Goal: Task Accomplishment & Management: Manage account settings

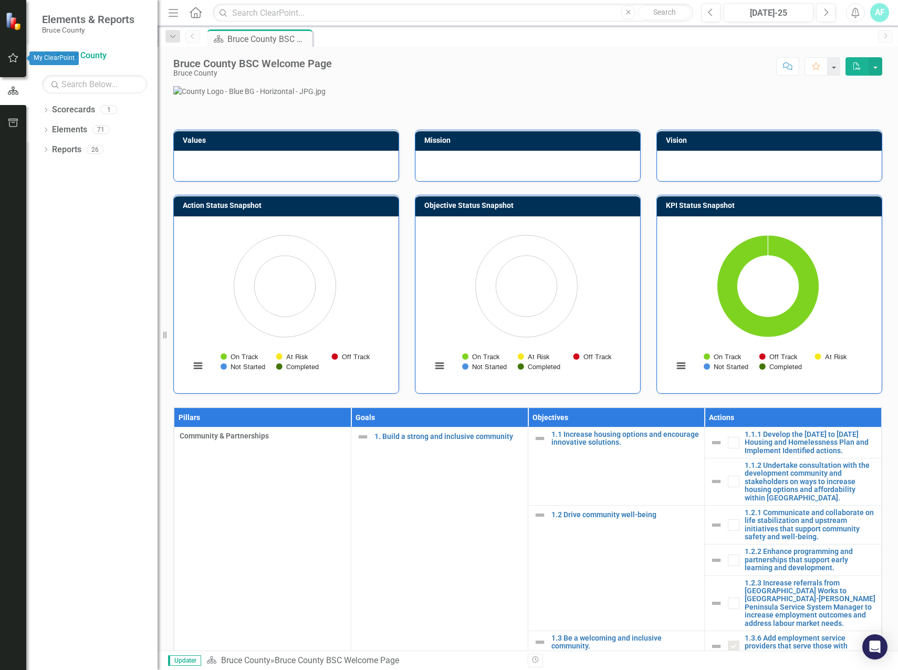
click at [16, 15] on img at bounding box center [14, 21] width 18 height 18
click at [175, 35] on icon "Dropdown" at bounding box center [172, 36] width 9 height 7
click at [175, 16] on icon "button" at bounding box center [173, 12] width 9 height 7
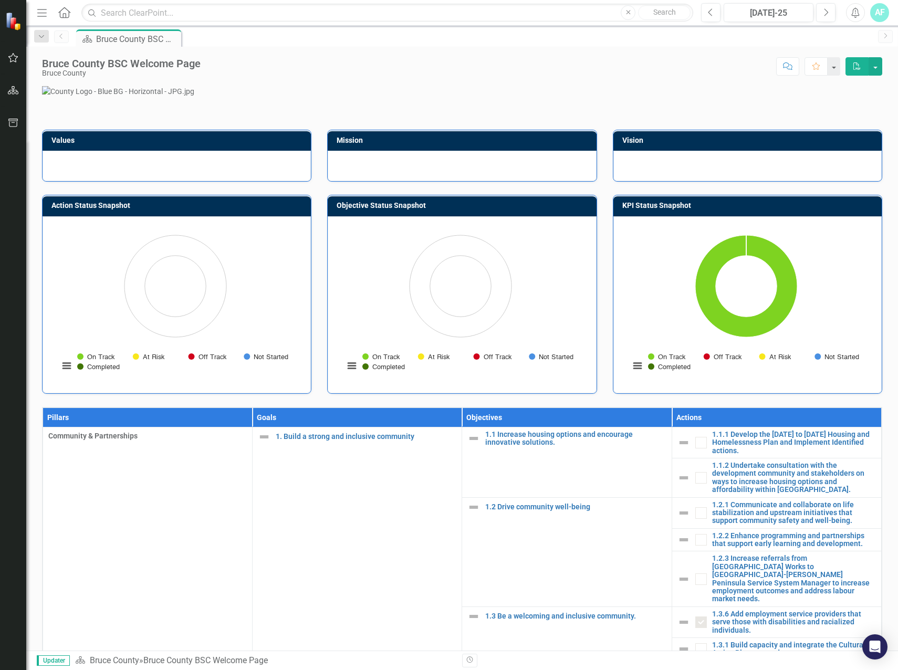
click at [47, 12] on icon "Menu" at bounding box center [42, 12] width 14 height 11
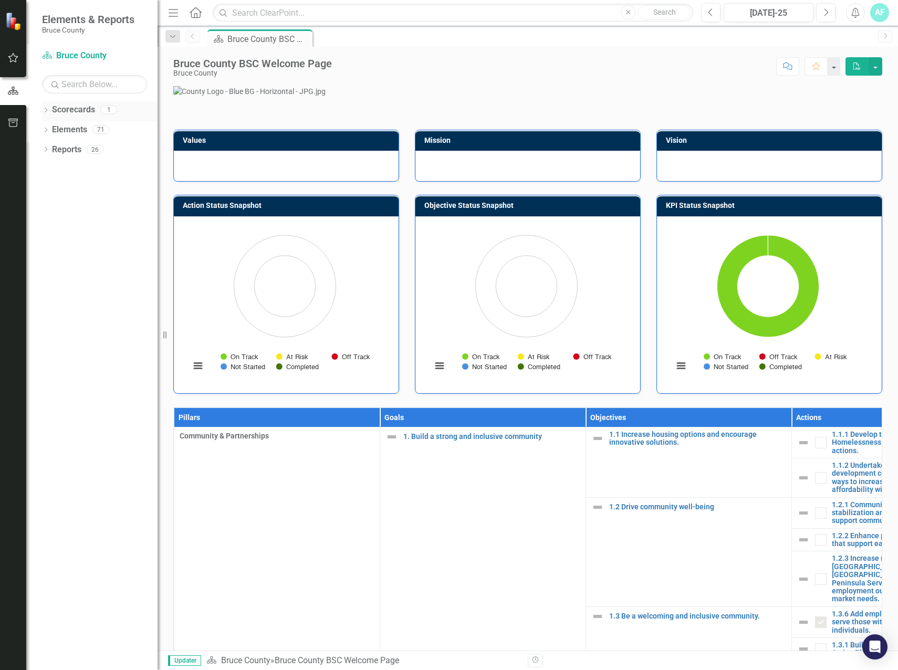
click at [48, 116] on div "Dropdown Scorecards 1" at bounding box center [100, 111] width 116 height 20
click at [49, 111] on icon "Dropdown" at bounding box center [45, 111] width 7 height 6
click at [100, 133] on link "Bruce County" at bounding box center [108, 130] width 100 height 12
click at [82, 114] on link "Scorecards" at bounding box center [73, 110] width 43 height 12
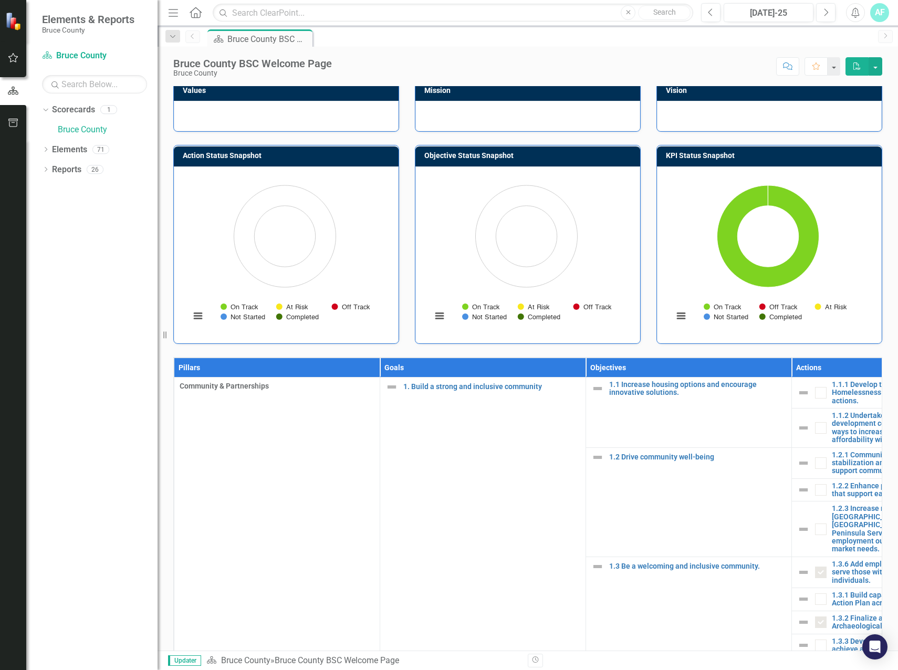
scroll to position [40, 0]
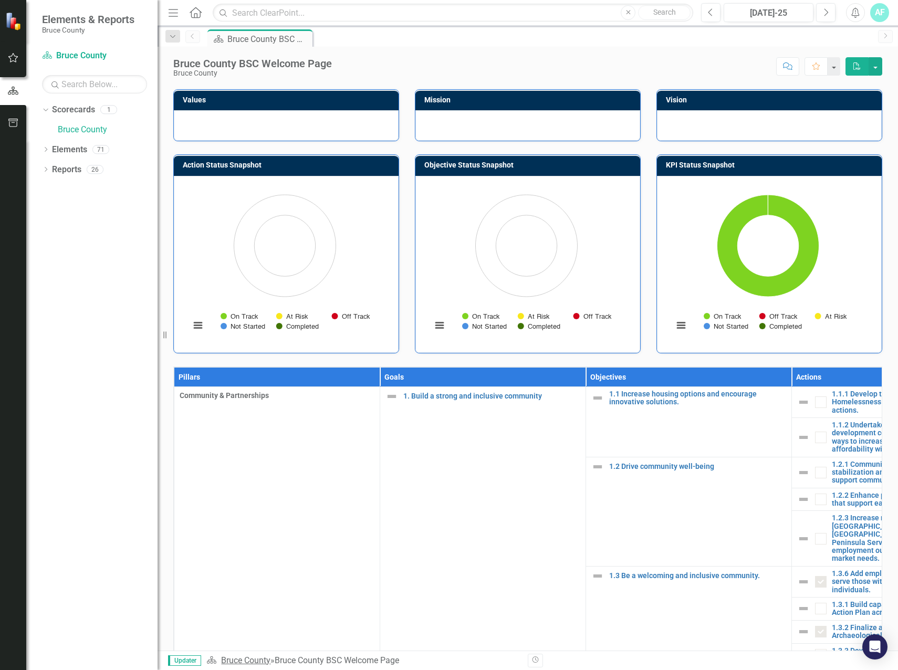
click at [243, 660] on link "Bruce County" at bounding box center [245, 660] width 49 height 10
click at [186, 659] on span "Updater" at bounding box center [184, 660] width 33 height 11
click at [213, 662] on icon "Scorecard" at bounding box center [211, 660] width 11 height 8
click at [883, 71] on div "Bruce County BSC Welcome Page Bruce County Score: N/A [DATE]-25 Completed Comme…" at bounding box center [528, 63] width 741 height 32
click at [879, 72] on button "button" at bounding box center [876, 66] width 14 height 18
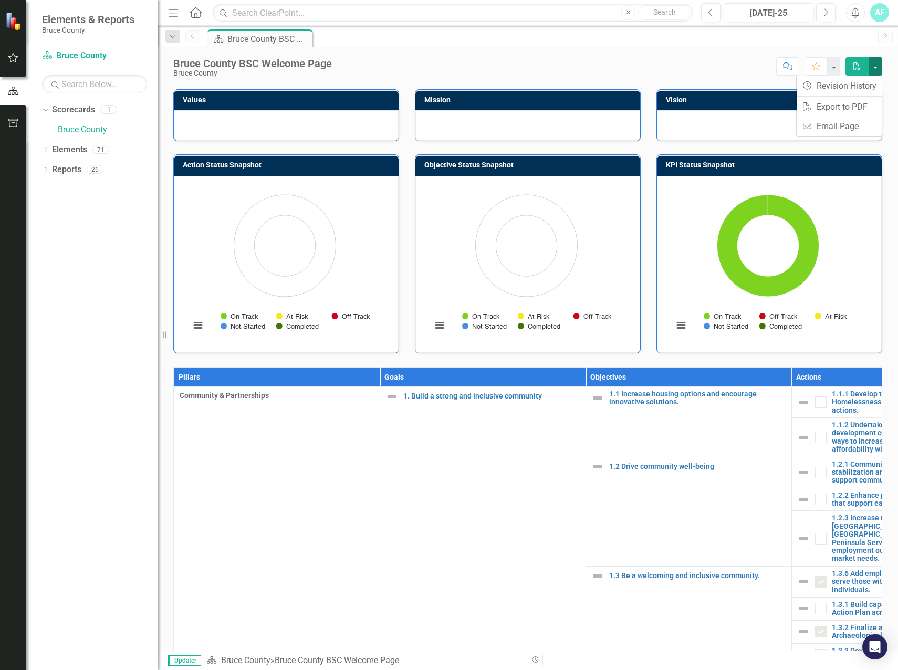
click at [881, 64] on button "button" at bounding box center [876, 66] width 14 height 18
click at [49, 151] on icon "Dropdown" at bounding box center [45, 151] width 7 height 6
click at [49, 168] on icon "Dropdown" at bounding box center [50, 171] width 7 height 6
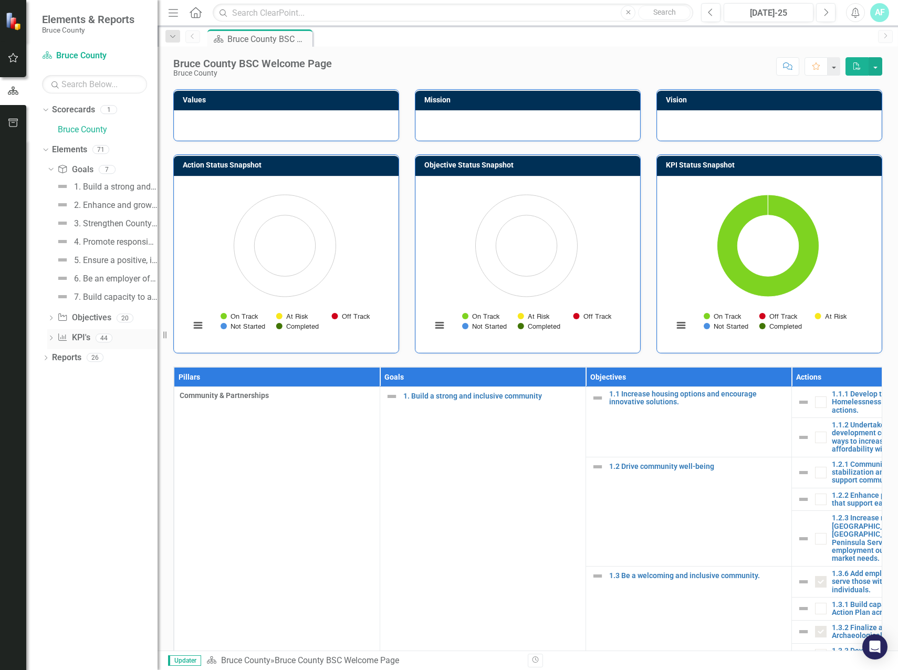
click at [51, 340] on icon "Dropdown" at bounding box center [50, 339] width 7 height 6
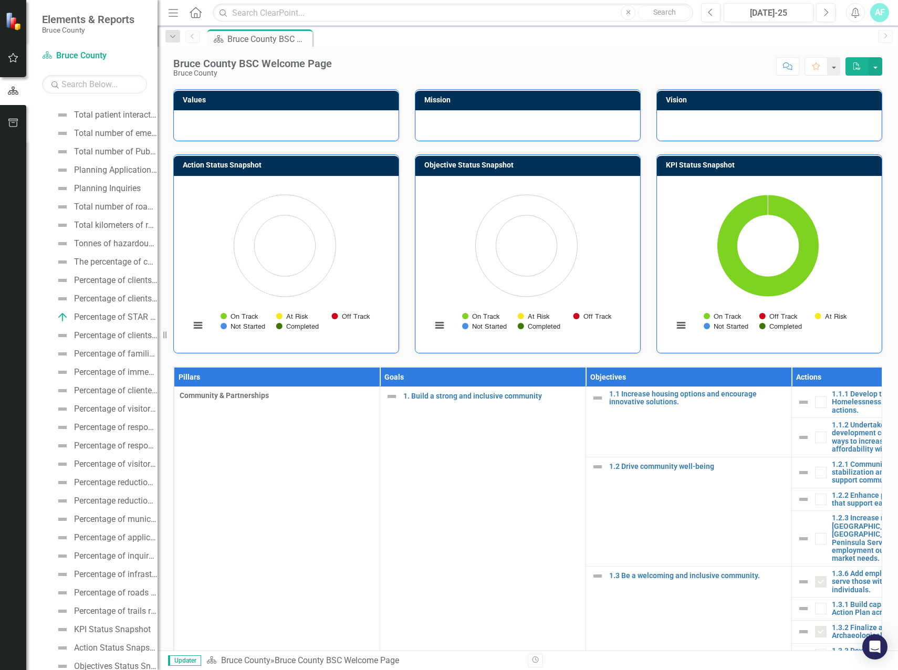
scroll to position [368, 0]
click at [111, 321] on div "Percentage of clients satisfied with integration support." at bounding box center [116, 318] width 84 height 9
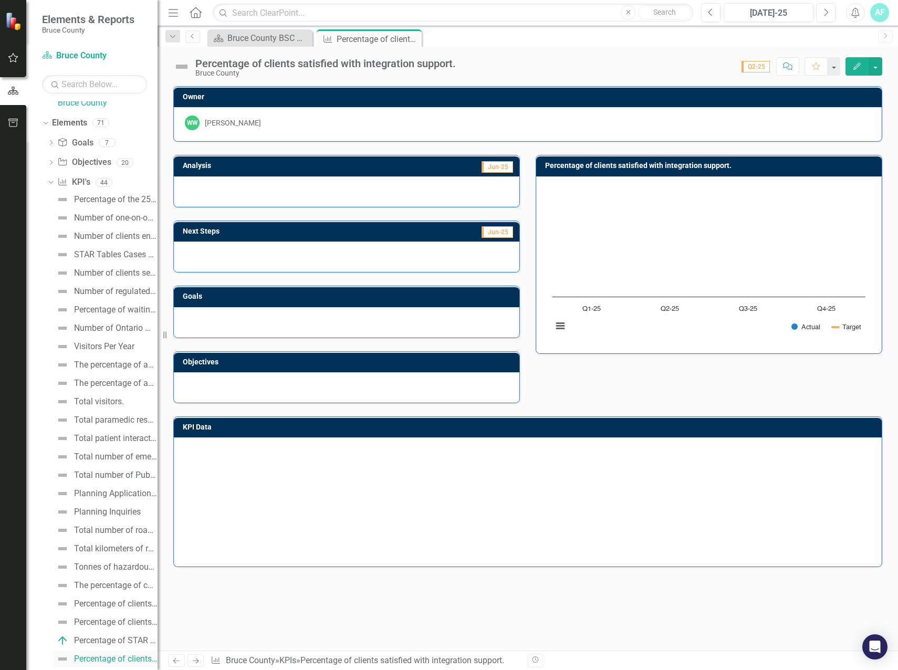
scroll to position [24, 0]
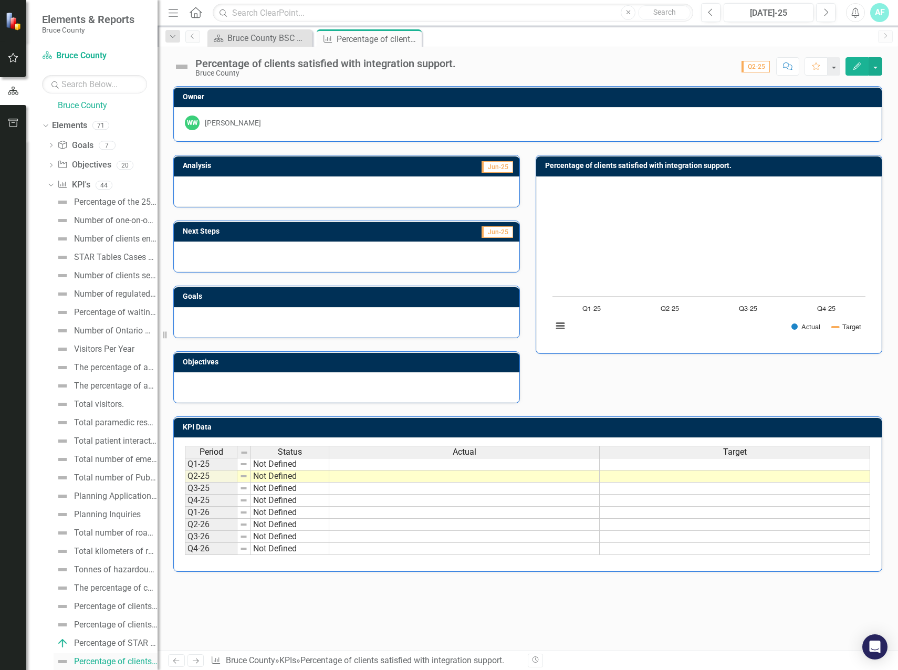
click at [111, 321] on div "Percentage of the 25 actions in the Housing Action Plan initiated within the de…" at bounding box center [102, 597] width 110 height 807
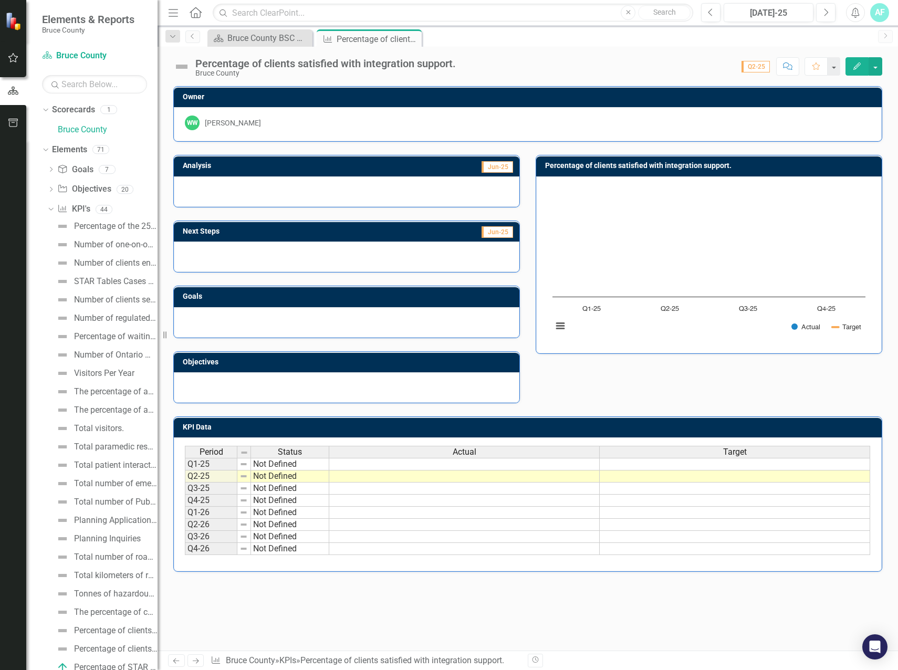
scroll to position [53, 0]
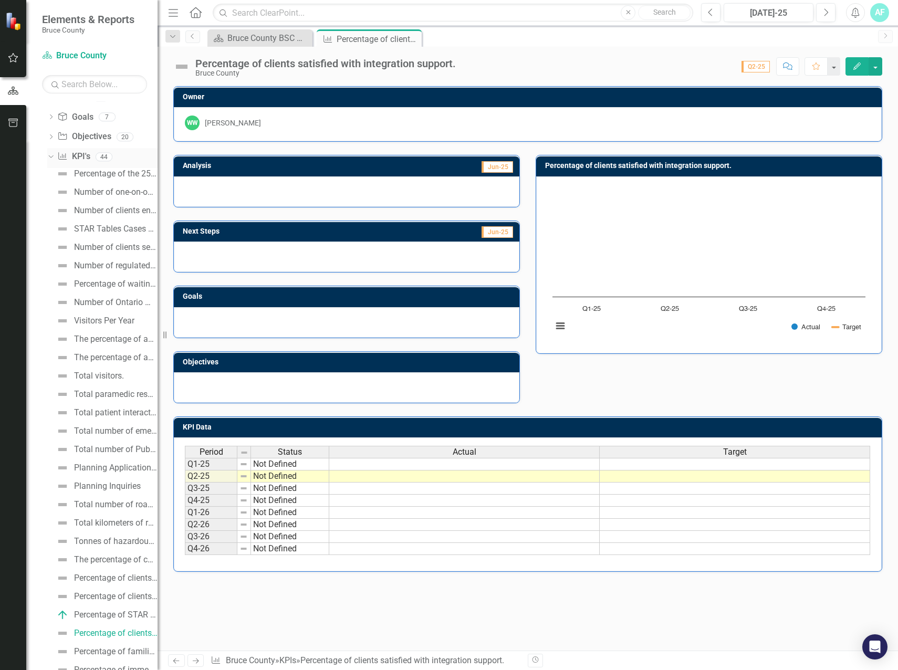
click at [55, 155] on div "Dropdown KPI KPI's 44" at bounding box center [102, 158] width 110 height 20
click at [50, 155] on icon "Dropdown" at bounding box center [50, 156] width 6 height 7
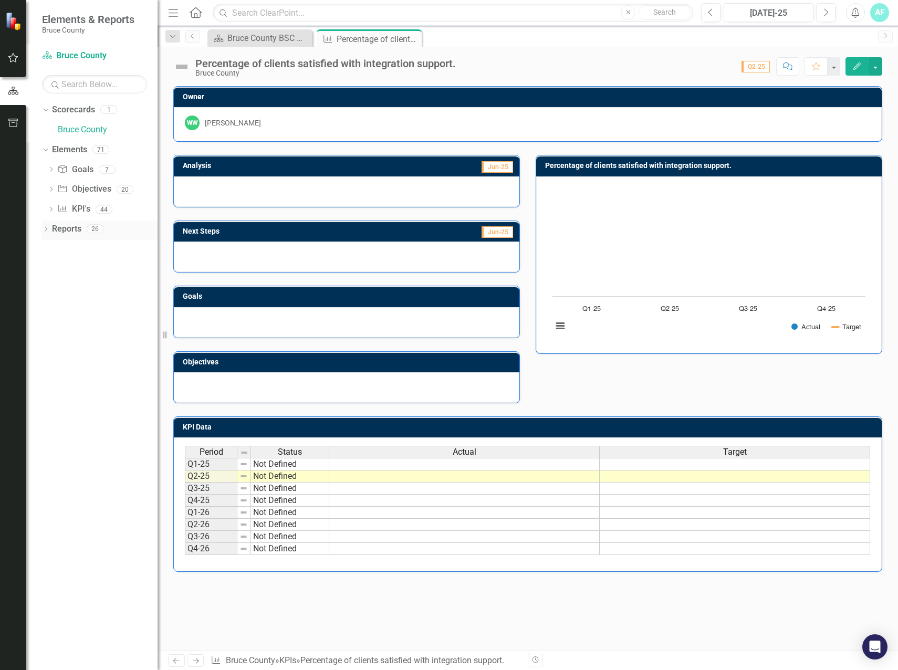
click at [45, 228] on icon "Dropdown" at bounding box center [45, 230] width 7 height 6
click at [12, 119] on icon "button" at bounding box center [13, 123] width 11 height 8
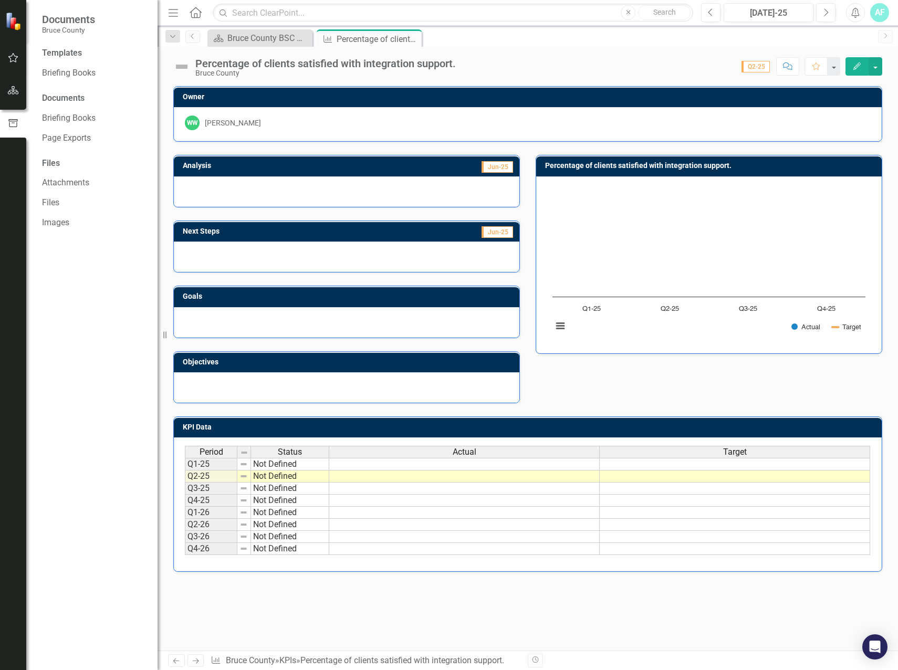
click at [15, 23] on img at bounding box center [14, 21] width 19 height 19
click at [13, 48] on button "button" at bounding box center [14, 58] width 24 height 22
click at [201, 11] on icon "Home" at bounding box center [196, 12] width 14 height 11
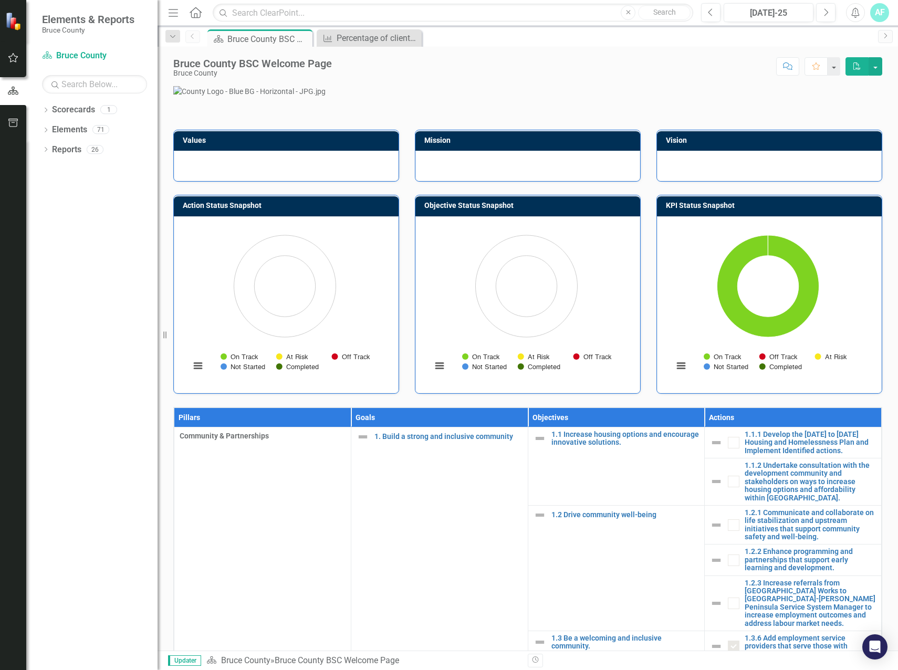
click at [14, 60] on icon "button" at bounding box center [13, 58] width 11 height 8
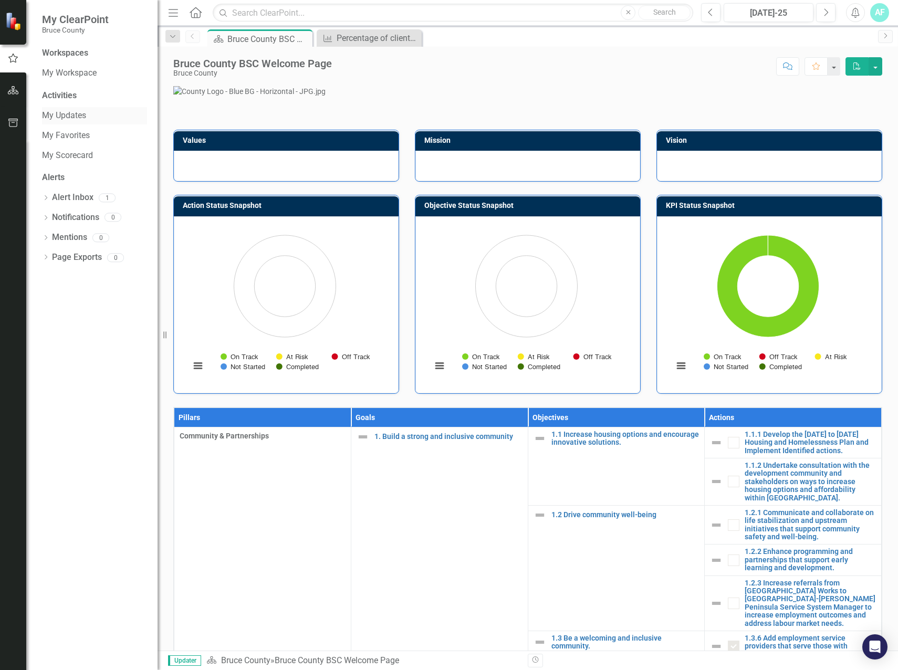
click at [100, 118] on link "My Updates" at bounding box center [94, 116] width 105 height 12
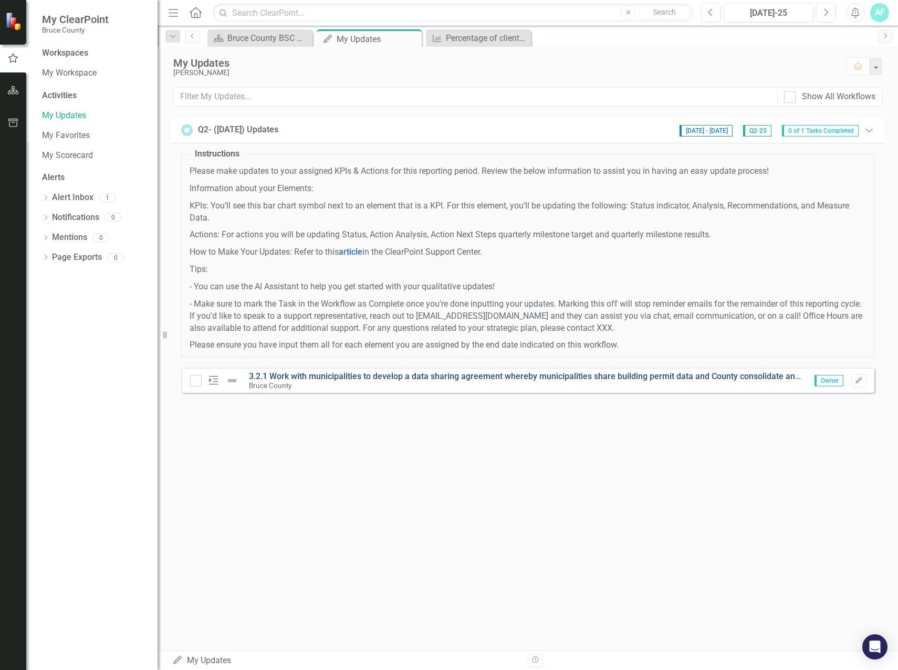
click at [294, 376] on link "3.2.1 Work with municipalities to develop a data sharing agreement whereby muni…" at bounding box center [658, 376] width 819 height 10
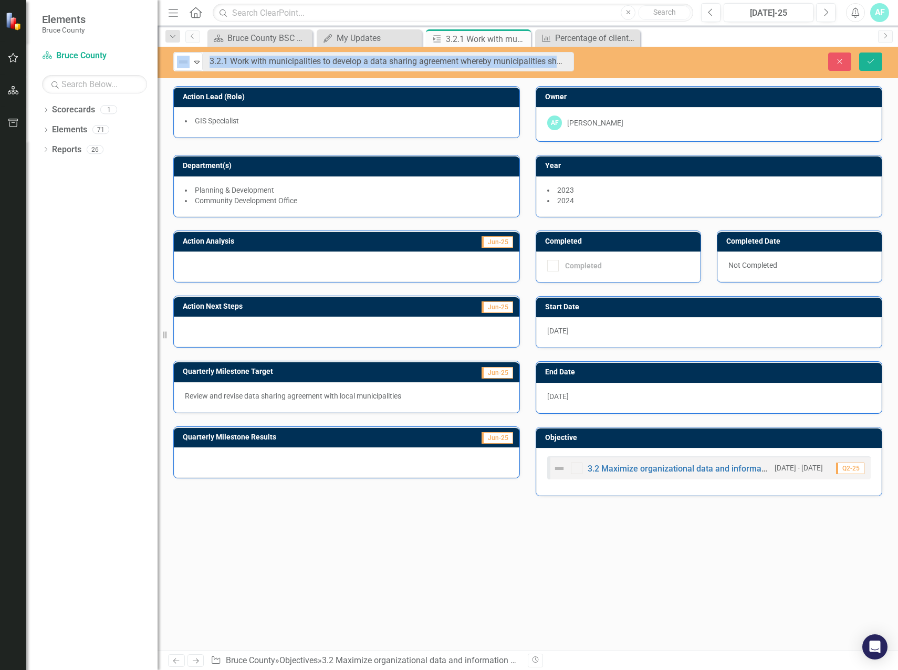
drag, startPoint x: 310, startPoint y: 64, endPoint x: 681, endPoint y: 61, distance: 370.3
click at [437, 516] on div "Action Lead (Role) GIS Specialist Owner AF [PERSON_NAME] Department(s) Planning…" at bounding box center [528, 368] width 741 height 565
click at [390, 508] on div "Action Lead (Role) GIS Specialist Owner AF [PERSON_NAME] Department(s) Planning…" at bounding box center [528, 368] width 741 height 565
click at [390, 35] on div "My Updates" at bounding box center [371, 38] width 69 height 13
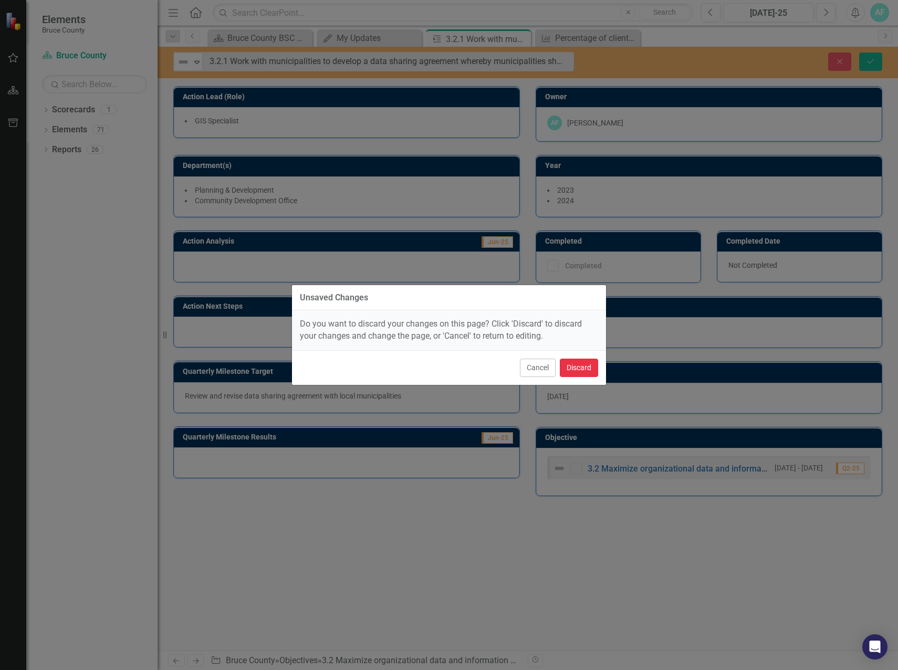
click at [581, 370] on button "Discard" at bounding box center [579, 368] width 38 height 18
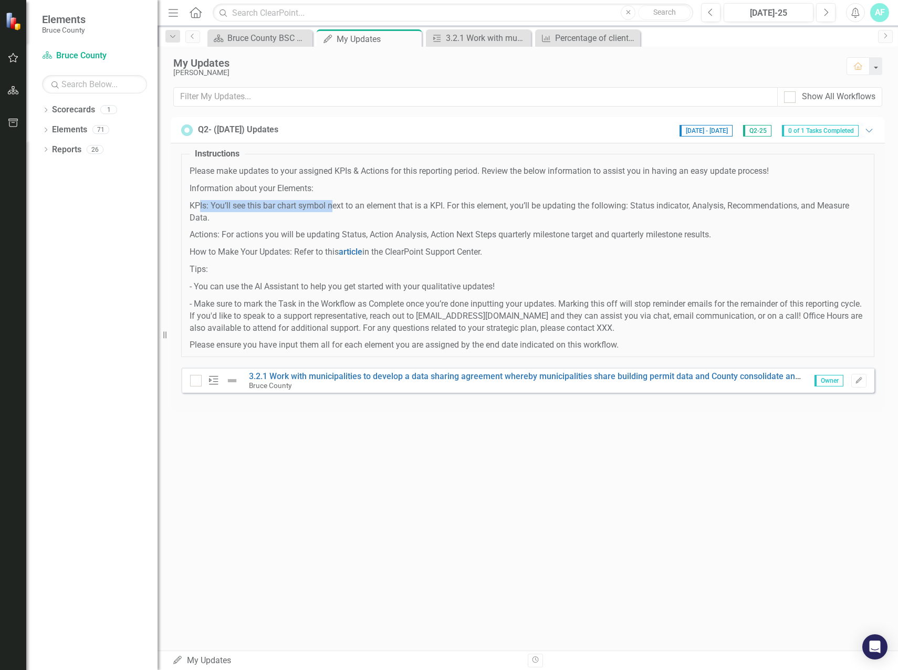
drag, startPoint x: 199, startPoint y: 201, endPoint x: 336, endPoint y: 212, distance: 137.5
click at [336, 212] on p "KPIs: You’ll see this bar chart symbol next to an element that is a KPI. For th…" at bounding box center [528, 212] width 676 height 24
drag, startPoint x: 336, startPoint y: 212, endPoint x: 267, endPoint y: 234, distance: 72.4
click at [267, 234] on p "Actions: For actions you will be updating Status, Action Analysis, Action Next …" at bounding box center [528, 235] width 676 height 12
drag, startPoint x: 279, startPoint y: 214, endPoint x: 284, endPoint y: 209, distance: 7.1
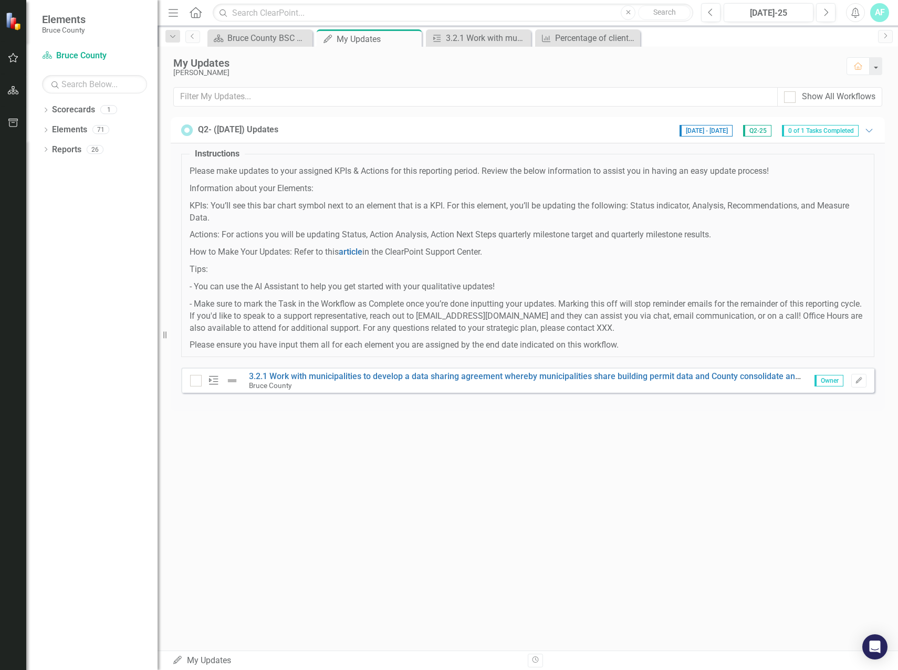
click at [279, 213] on p "KPIs: You’ll see this bar chart symbol next to an element that is a KPI. For th…" at bounding box center [528, 212] width 676 height 24
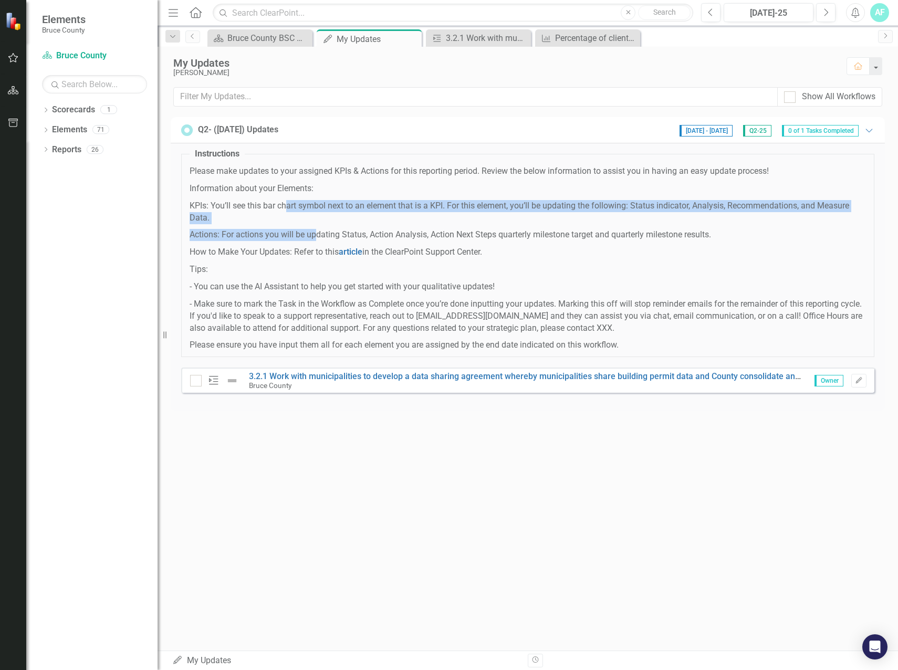
drag, startPoint x: 286, startPoint y: 206, endPoint x: 318, endPoint y: 234, distance: 42.5
click at [318, 234] on span "Please make updates to your assigned KPIs & Actions for this reporting period. …" at bounding box center [528, 258] width 676 height 186
drag, startPoint x: 318, startPoint y: 234, endPoint x: 293, endPoint y: 243, distance: 26.9
click at [293, 243] on span "Please make updates to your assigned KPIs & Actions for this reporting period. …" at bounding box center [528, 258] width 676 height 186
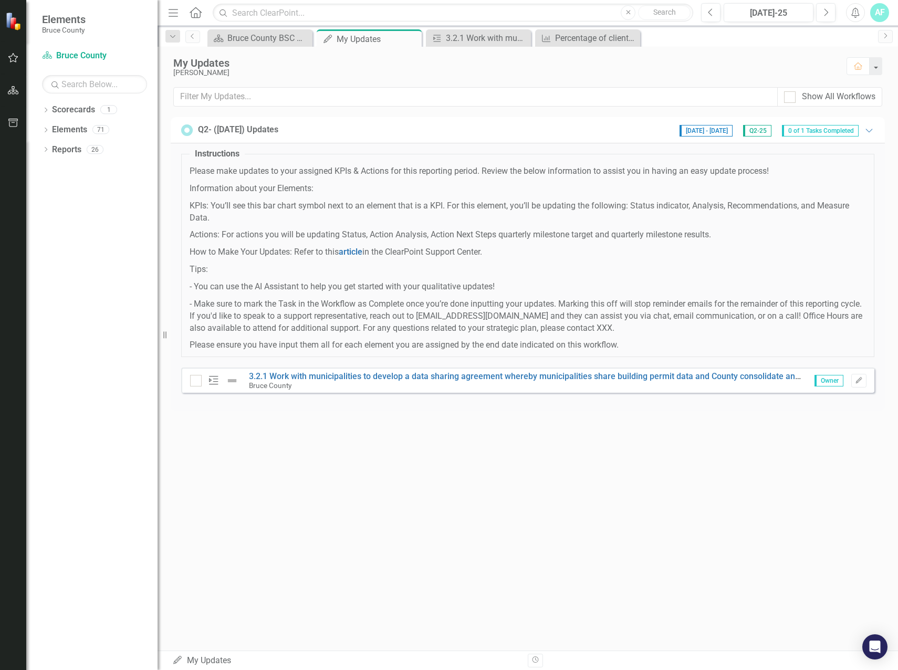
drag, startPoint x: 867, startPoint y: 2, endPoint x: 655, endPoint y: 455, distance: 500.5
click at [655, 455] on div "My Updates [PERSON_NAME] Home Show All Workflows Q2- ([DATE]) Updates [DATE] - …" at bounding box center [528, 349] width 741 height 604
